Goal: Information Seeking & Learning: Compare options

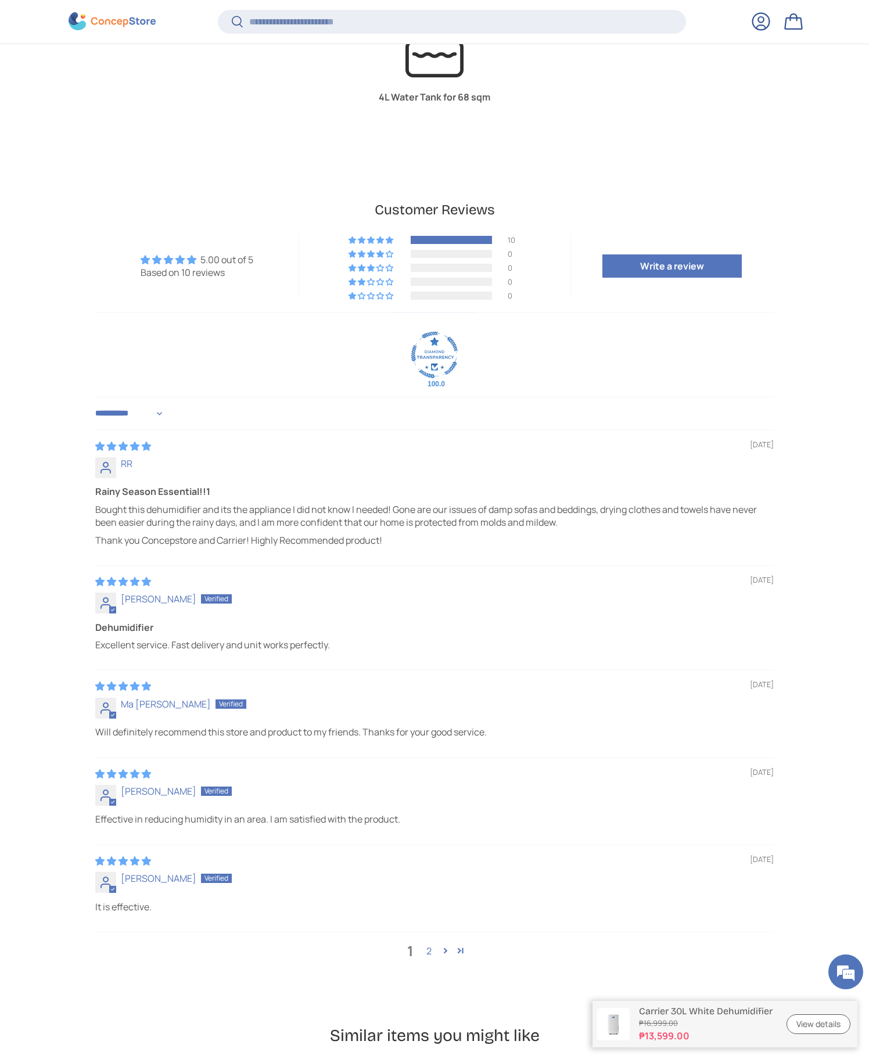
scroll to position [3819, 0]
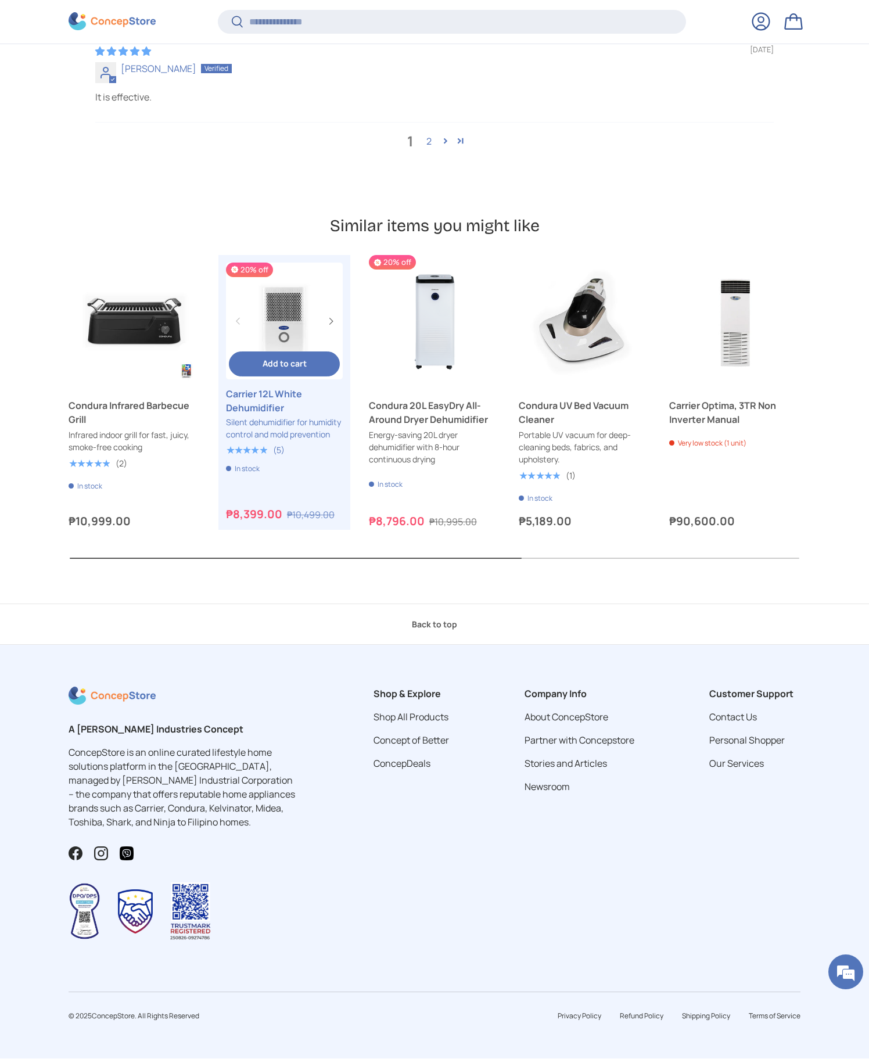
click at [268, 400] on link "Carrier 12L White Dehumidifier" at bounding box center [284, 401] width 117 height 28
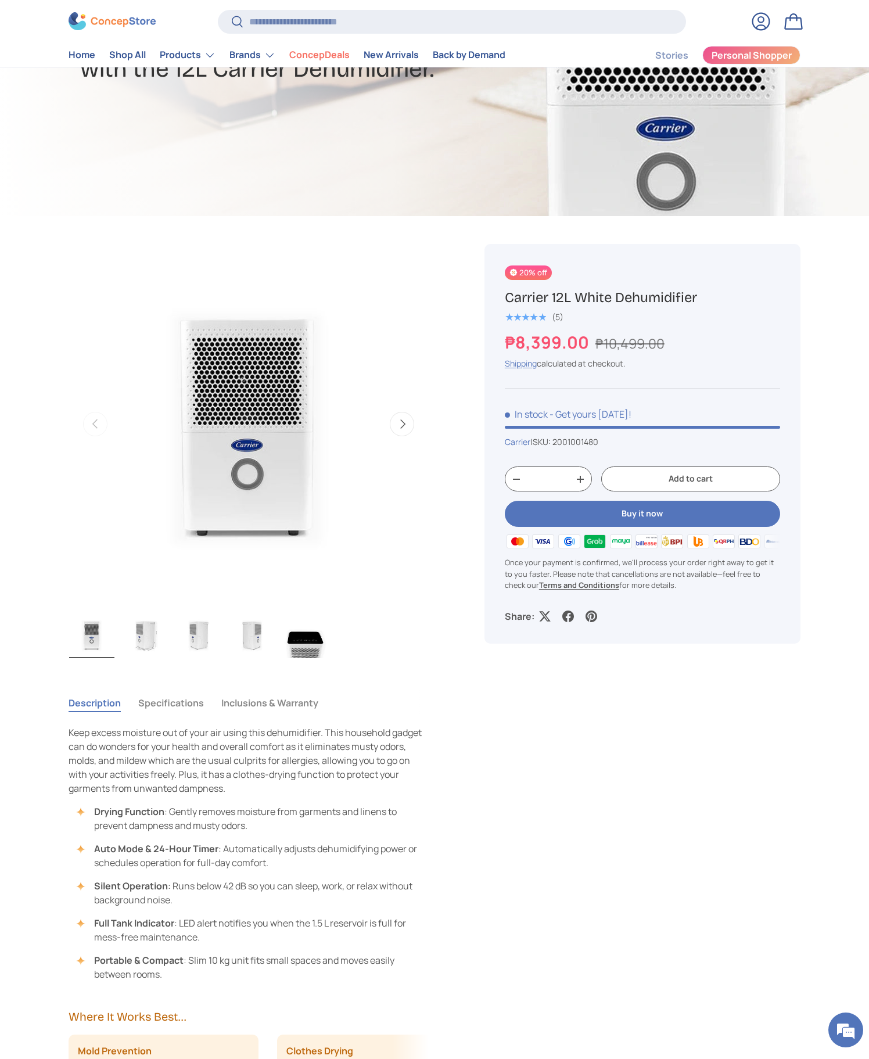
scroll to position [314, 0]
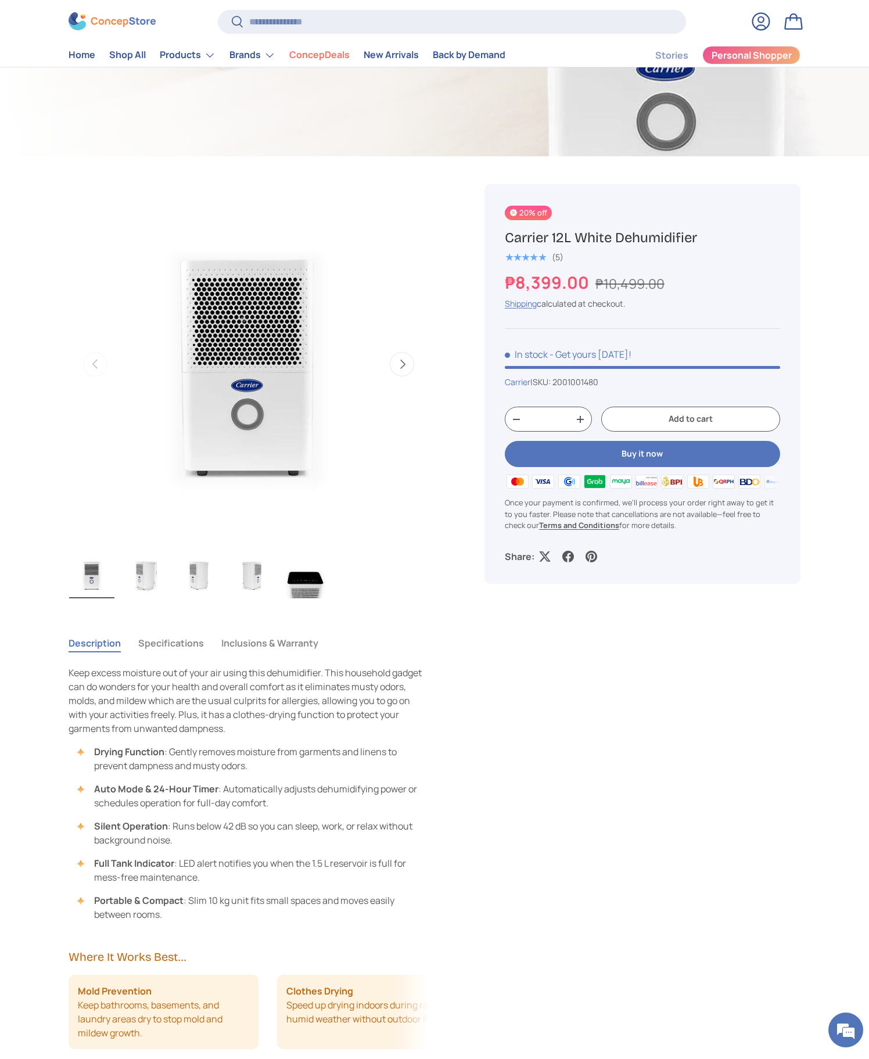
click at [138, 574] on img "Gallery Viewer" at bounding box center [145, 575] width 45 height 46
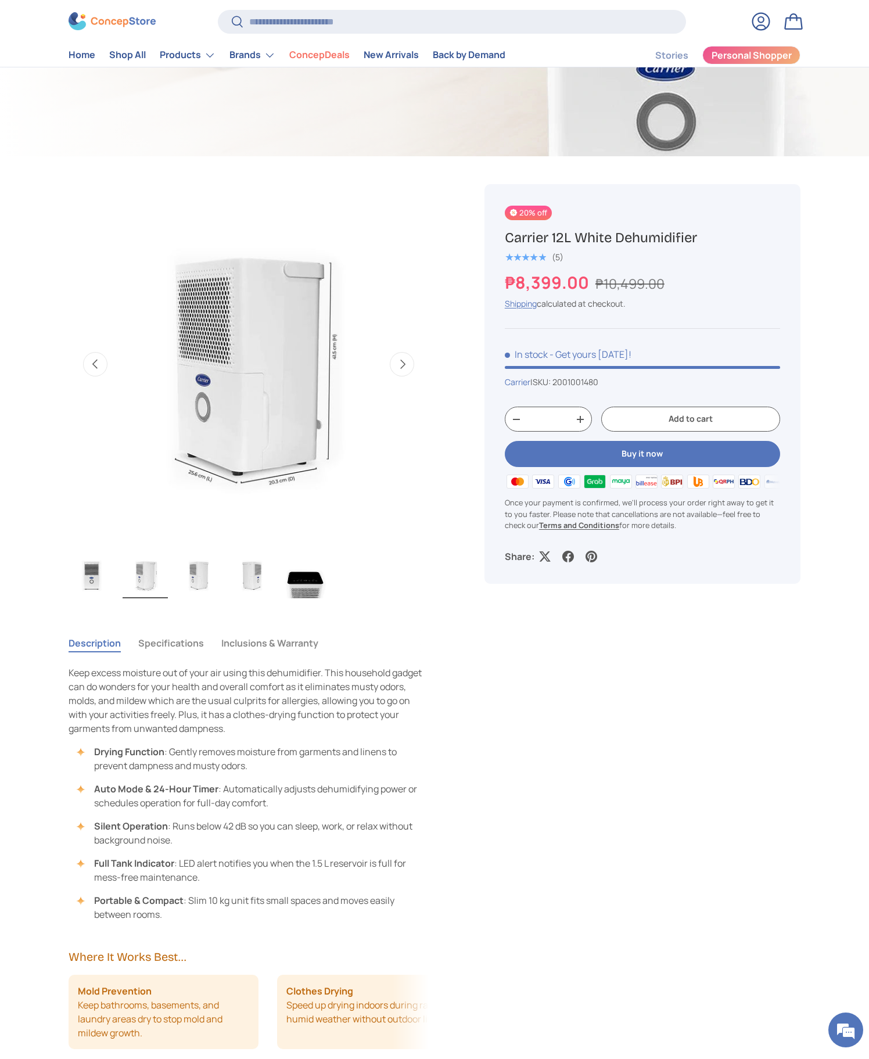
drag, startPoint x: 191, startPoint y: 571, endPoint x: 209, endPoint y: 572, distance: 18.0
click at [192, 571] on img "Gallery Viewer" at bounding box center [198, 575] width 45 height 46
click at [260, 572] on img "Gallery Viewer" at bounding box center [252, 575] width 45 height 46
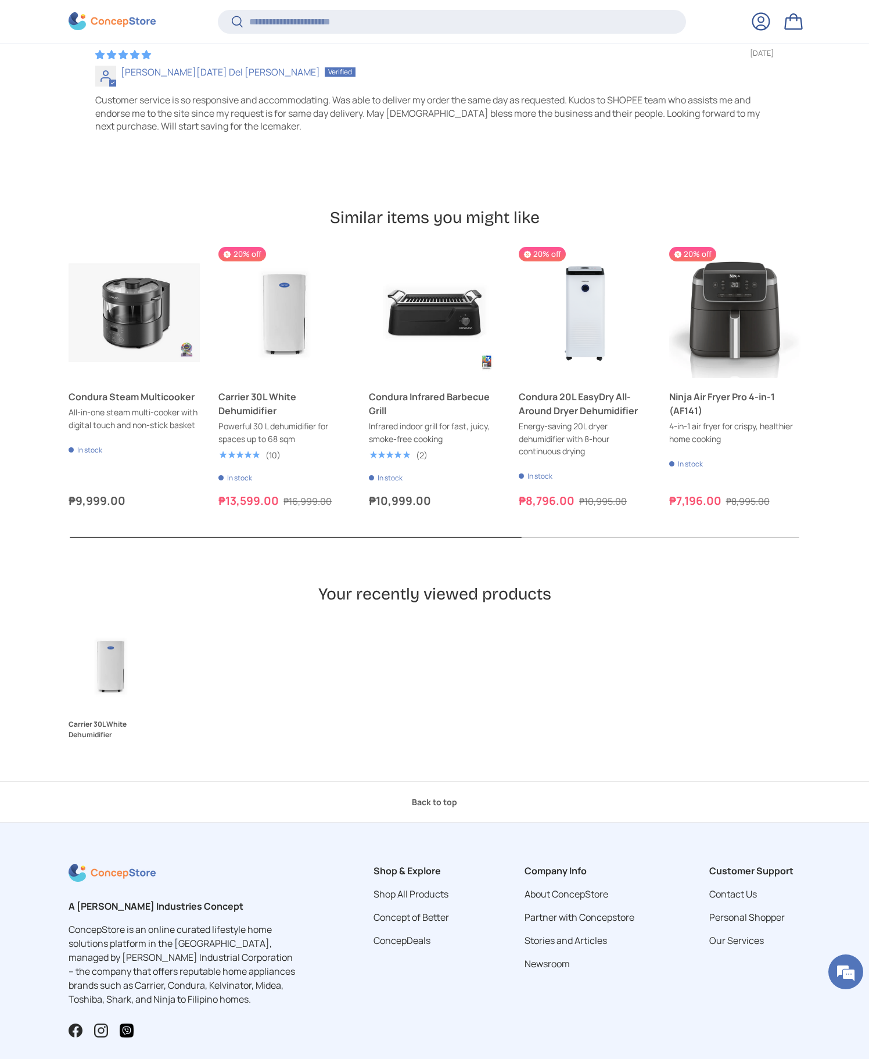
scroll to position [3758, 0]
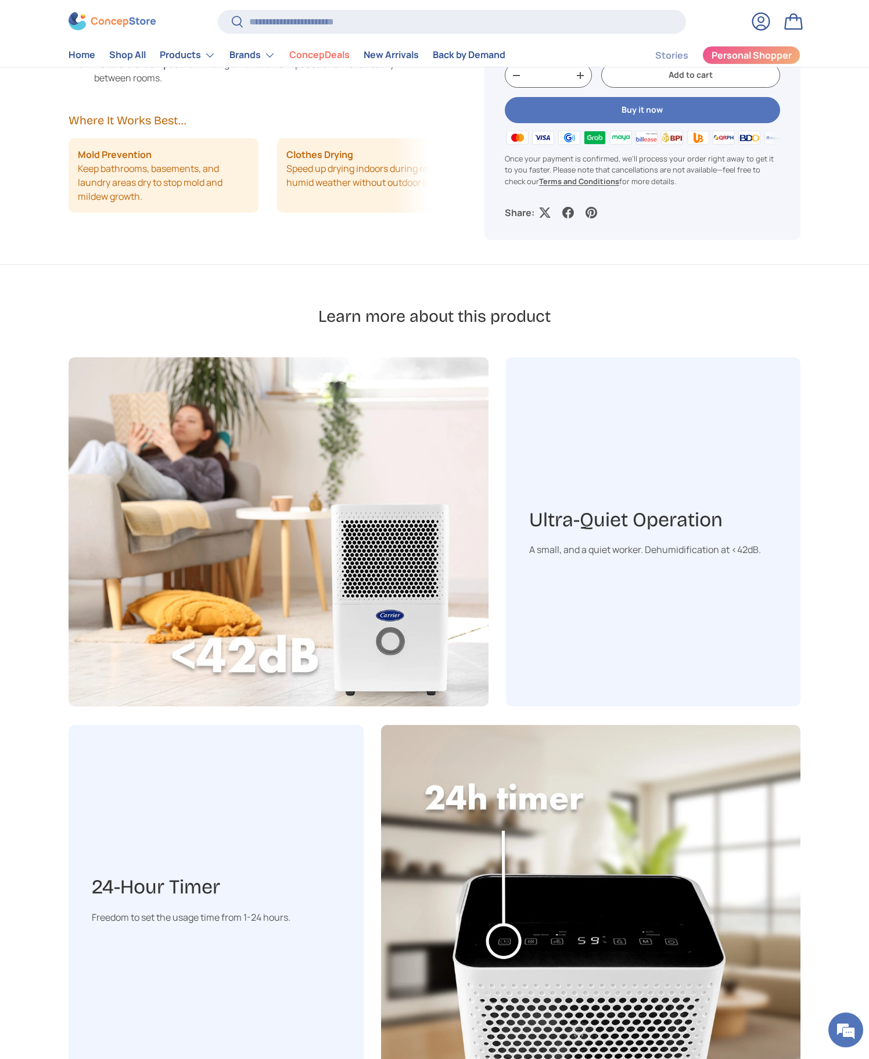
drag, startPoint x: 364, startPoint y: 463, endPoint x: 366, endPoint y: 457, distance: 6.6
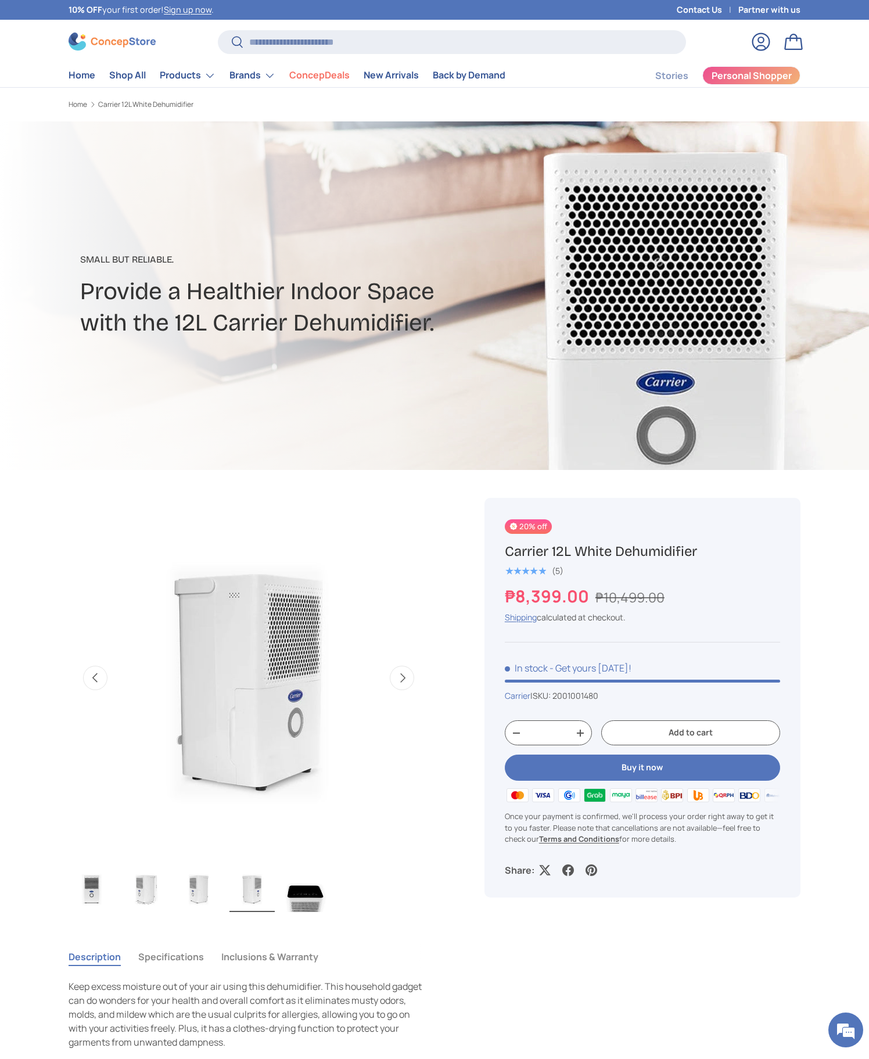
scroll to position [7, 0]
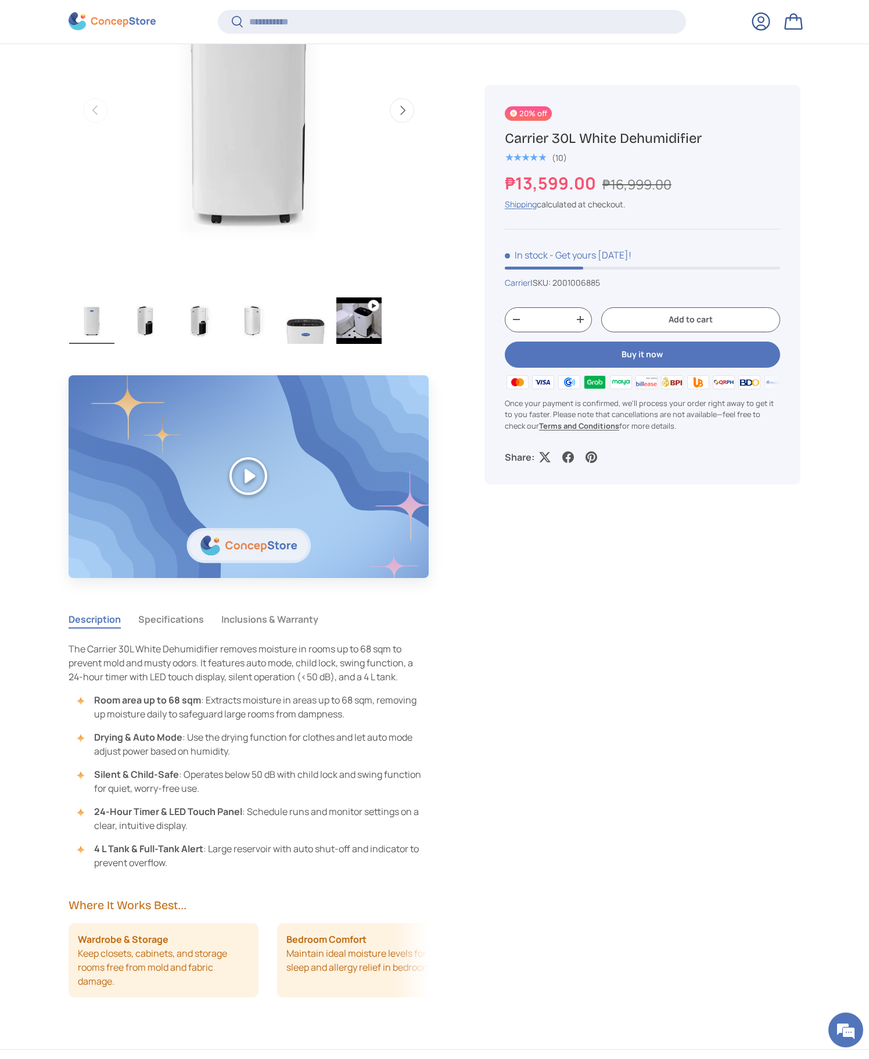
scroll to position [685, 0]
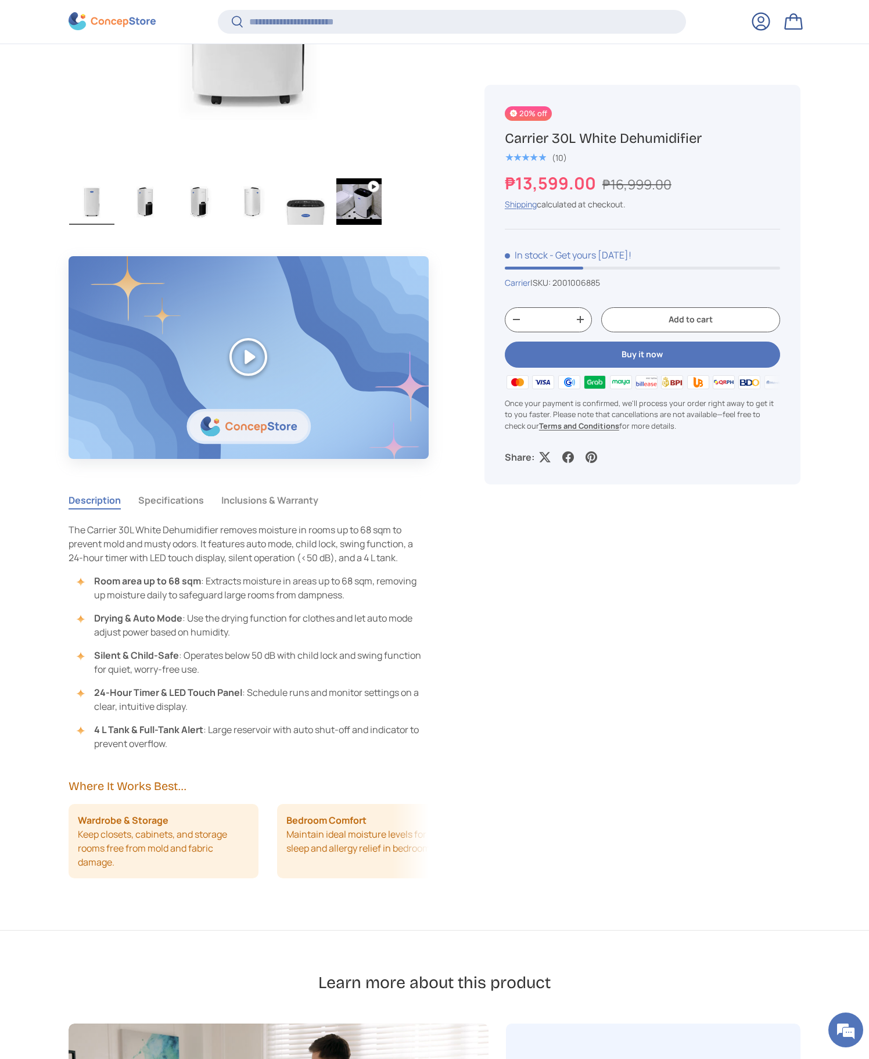
click at [165, 498] on button "Specifications" at bounding box center [171, 500] width 66 height 27
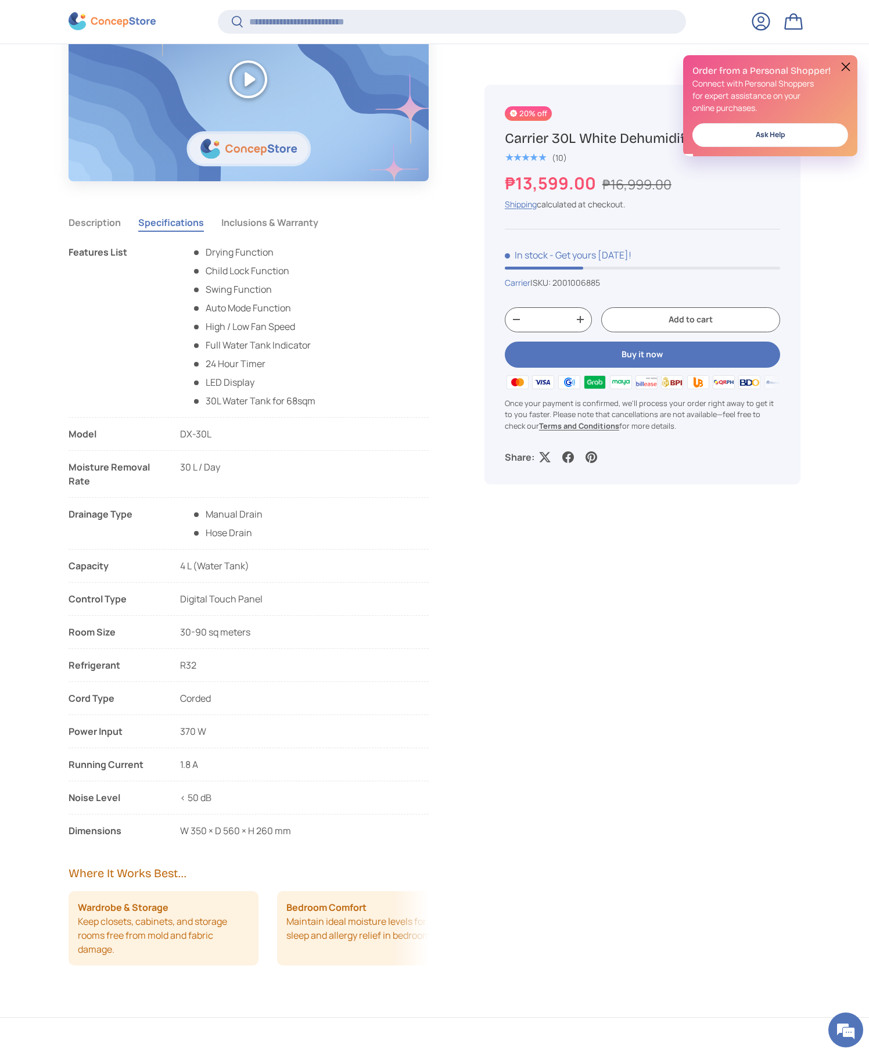
scroll to position [970, 0]
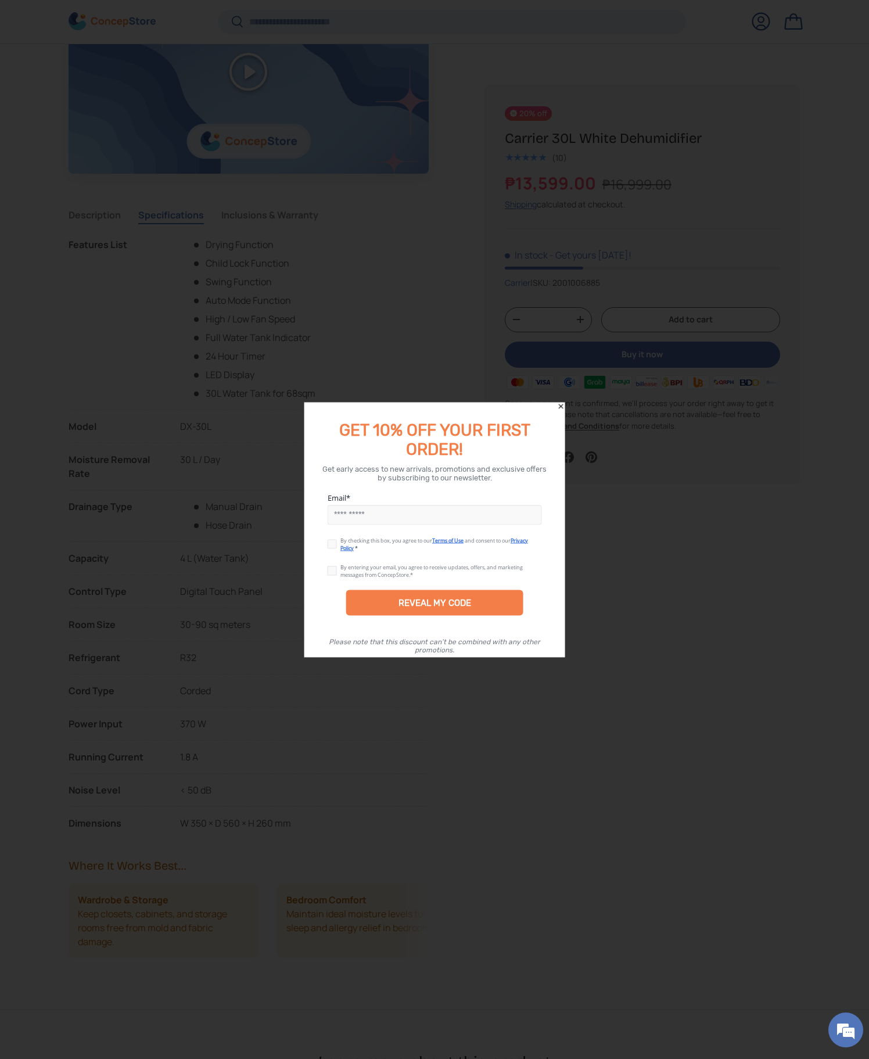
click at [558, 404] on icon "Close" at bounding box center [561, 406] width 8 height 8
